Goal: Transaction & Acquisition: Purchase product/service

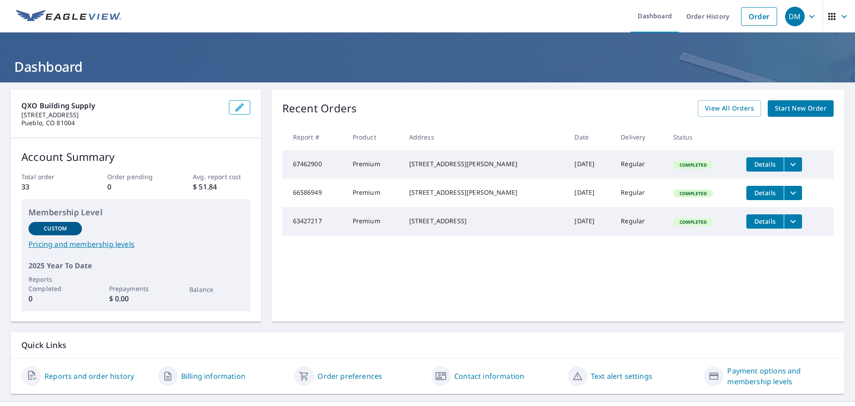
click at [796, 107] on span "Start New Order" at bounding box center [801, 108] width 52 height 11
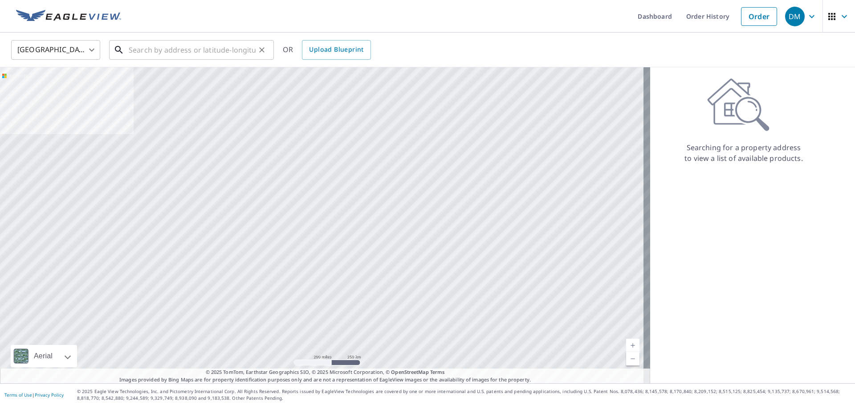
click at [135, 48] on input "text" at bounding box center [192, 49] width 127 height 25
click at [162, 51] on input "text" at bounding box center [192, 49] width 127 height 25
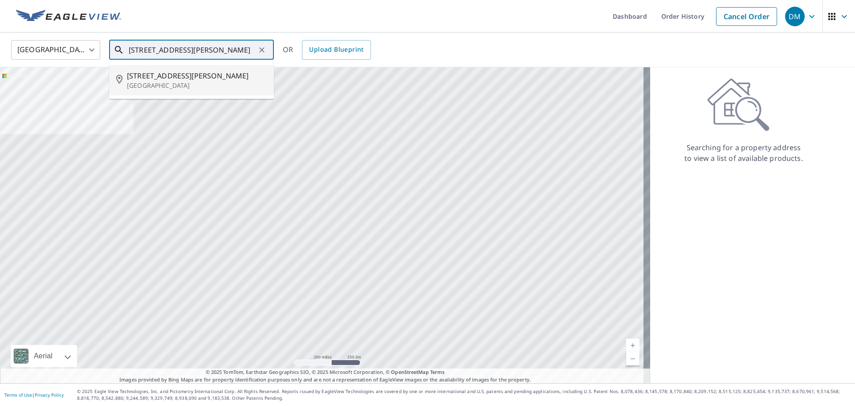
click at [158, 75] on span "[STREET_ADDRESS][PERSON_NAME]" at bounding box center [197, 75] width 140 height 11
type input "[STREET_ADDRESS][PERSON_NAME]"
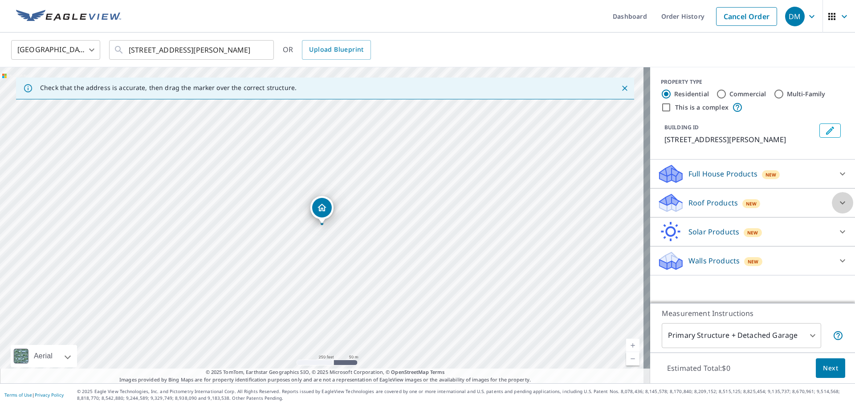
click at [837, 202] on icon at bounding box center [842, 202] width 11 height 11
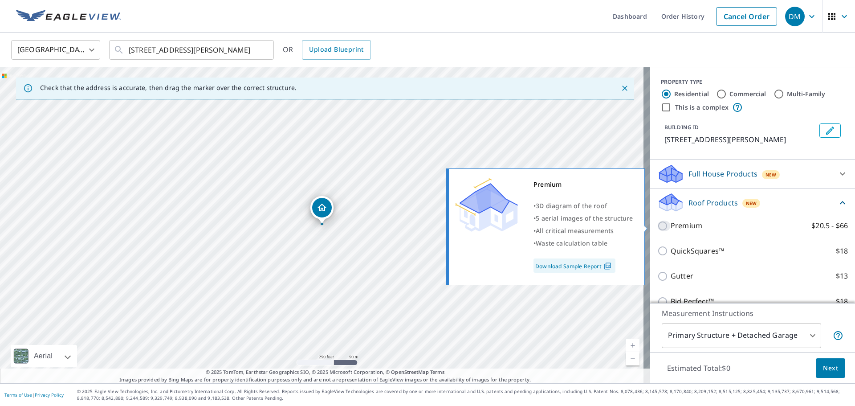
click at [657, 226] on input "Premium $20.5 - $66" at bounding box center [663, 225] width 13 height 11
checkbox input "true"
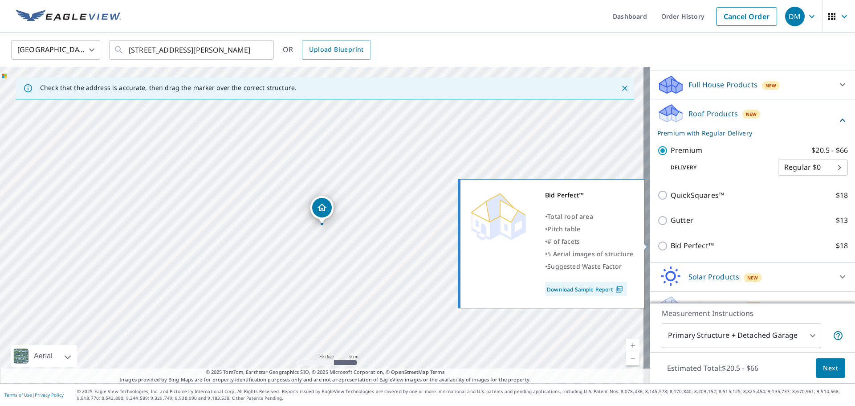
scroll to position [106, 0]
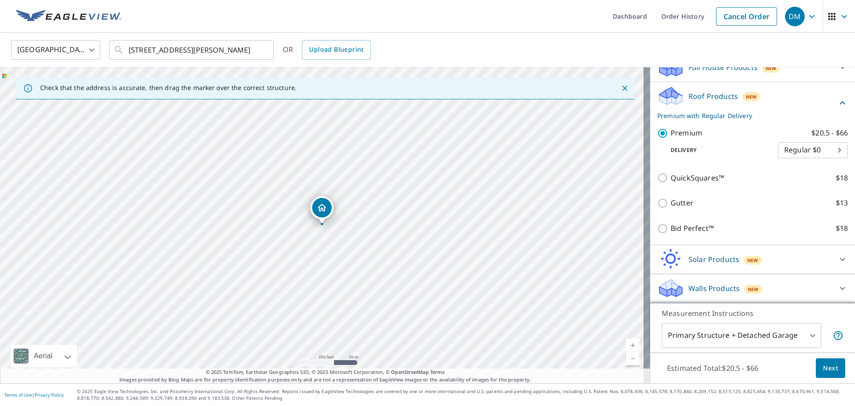
click at [823, 367] on span "Next" at bounding box center [830, 367] width 15 height 11
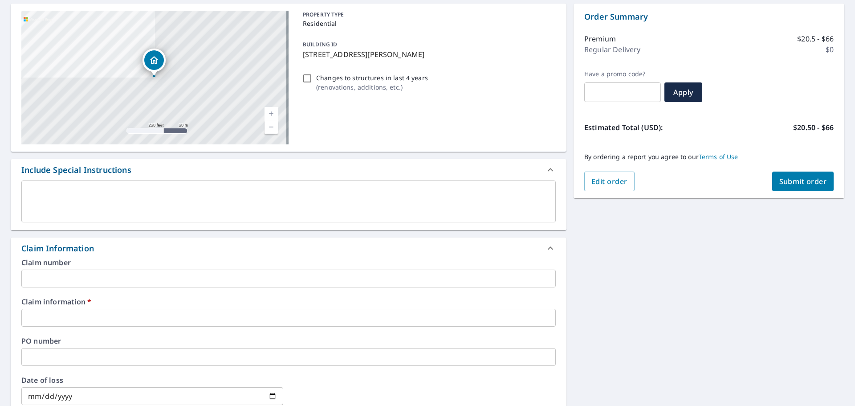
scroll to position [89, 0]
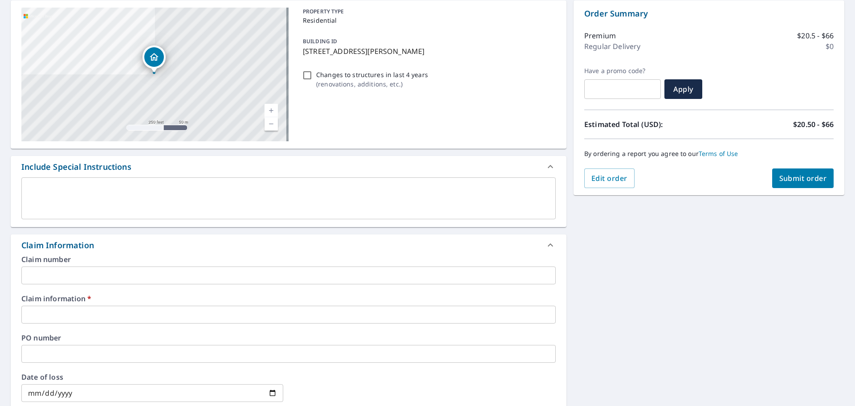
click at [43, 311] on input "text" at bounding box center [288, 314] width 534 height 18
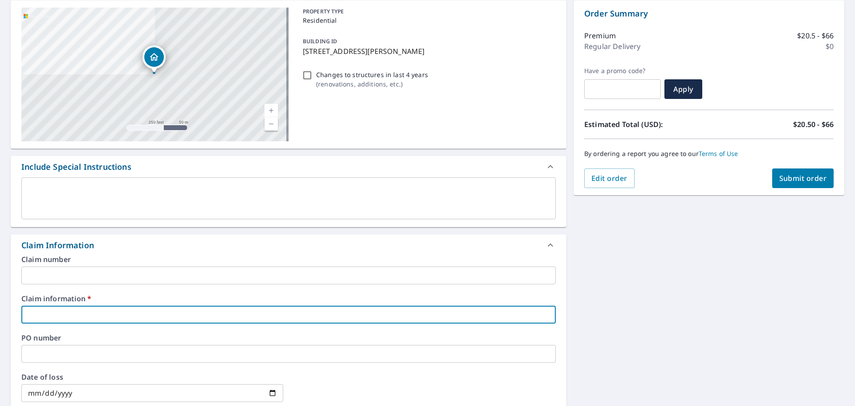
type input "[PERSON_NAME] Roofing 401974"
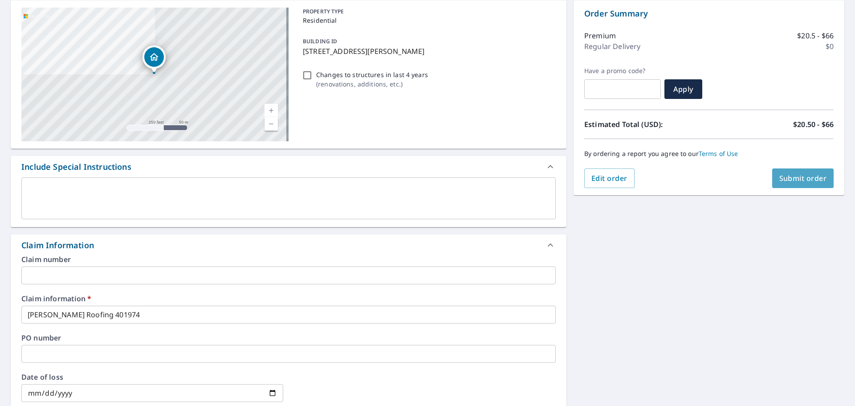
click at [798, 175] on span "Submit order" at bounding box center [803, 178] width 48 height 10
checkbox input "true"
